Goal: Task Accomplishment & Management: Use online tool/utility

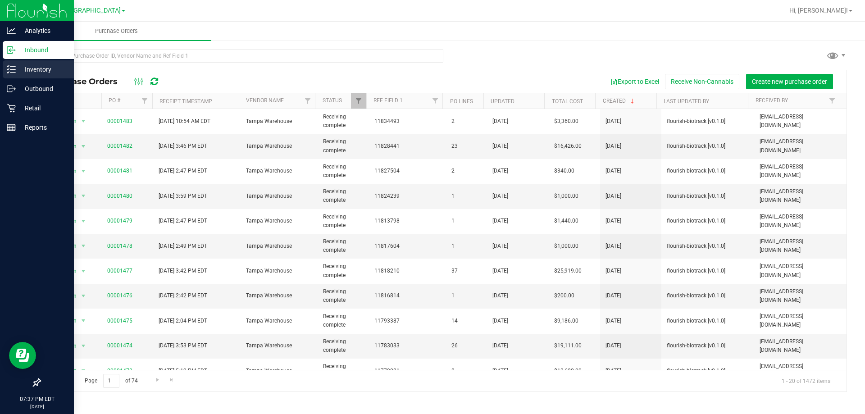
click at [14, 69] on line at bounding box center [12, 69] width 5 height 0
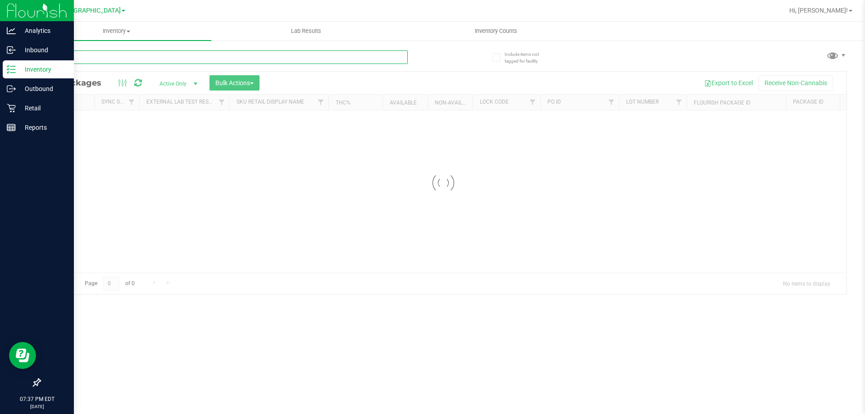
click at [153, 62] on input "text" at bounding box center [224, 57] width 368 height 14
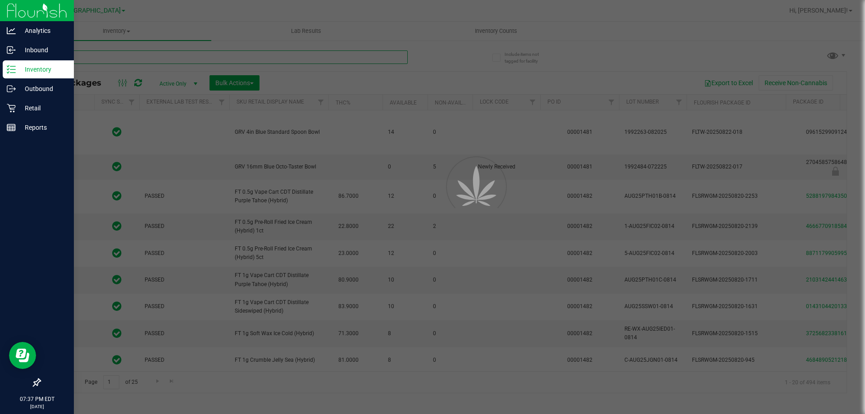
type input "ied"
type input "[DATE]"
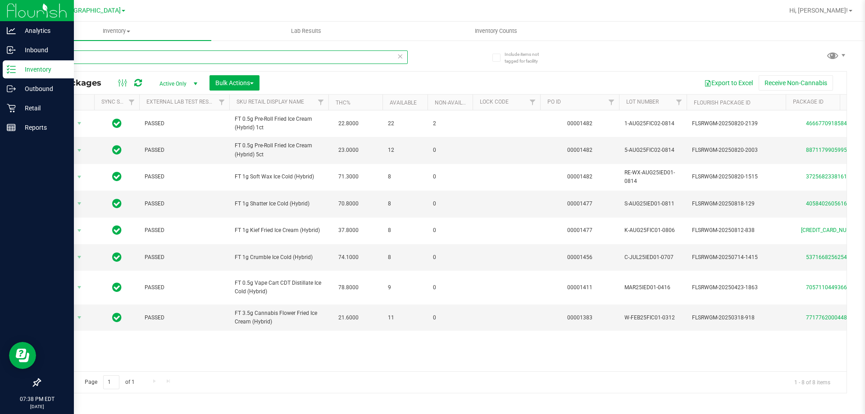
type input "i"
type input "jcw"
